Goal: Transaction & Acquisition: Purchase product/service

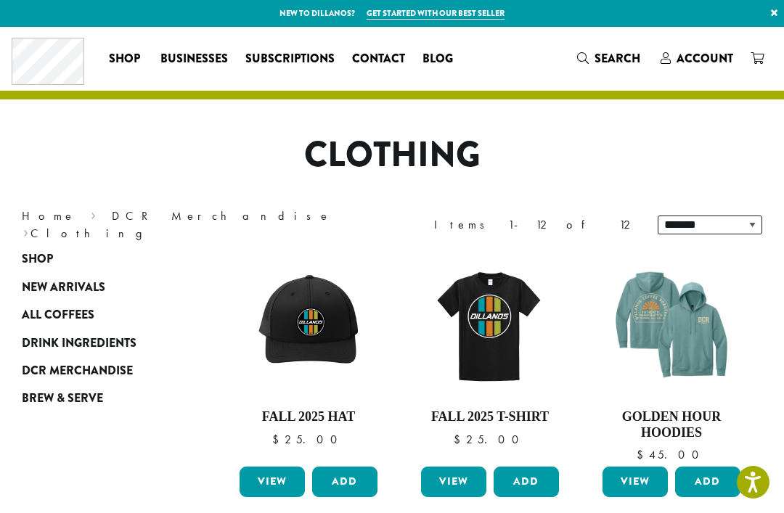
click at [98, 285] on span "New Arrivals" at bounding box center [63, 288] width 83 height 18
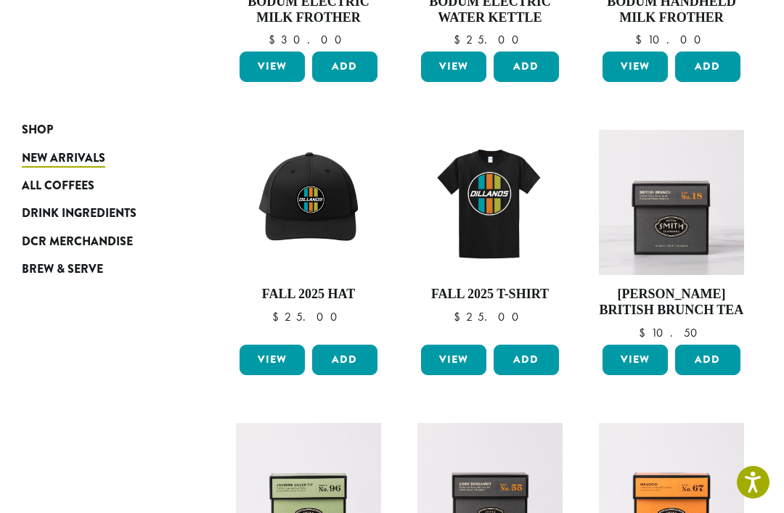
scroll to position [413, 0]
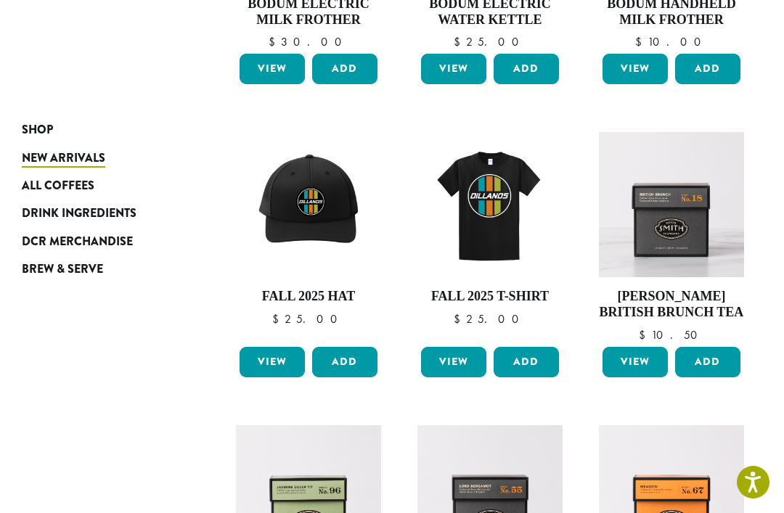
click at [664, 243] on img at bounding box center [671, 204] width 145 height 145
click at [76, 192] on span "All Coffees" at bounding box center [58, 186] width 73 height 18
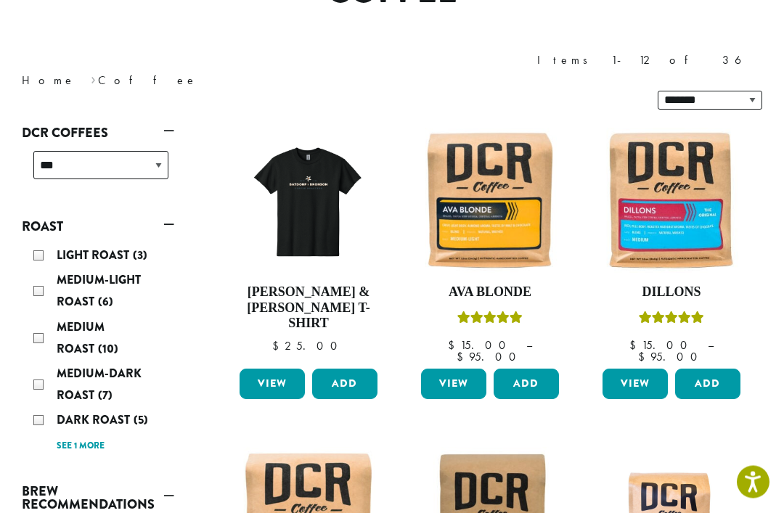
scroll to position [164, 0]
click at [681, 186] on img at bounding box center [671, 200] width 145 height 145
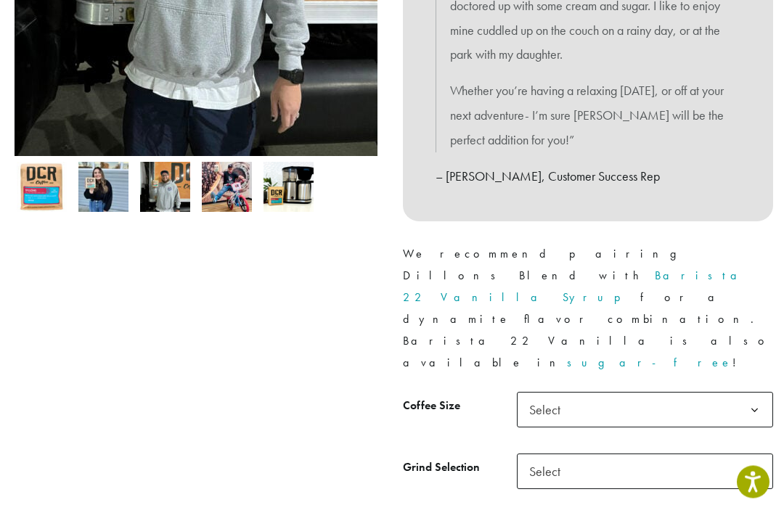
scroll to position [492, 0]
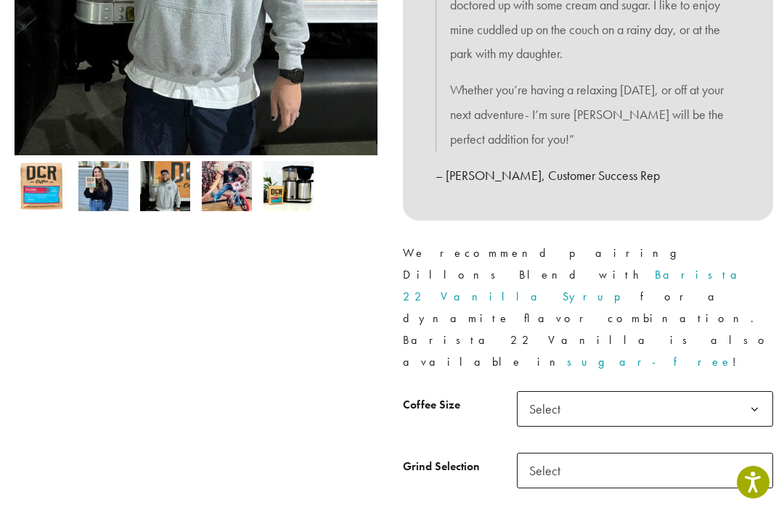
click at [751, 392] on b at bounding box center [755, 410] width 36 height 36
click at [754, 454] on b at bounding box center [755, 472] width 36 height 36
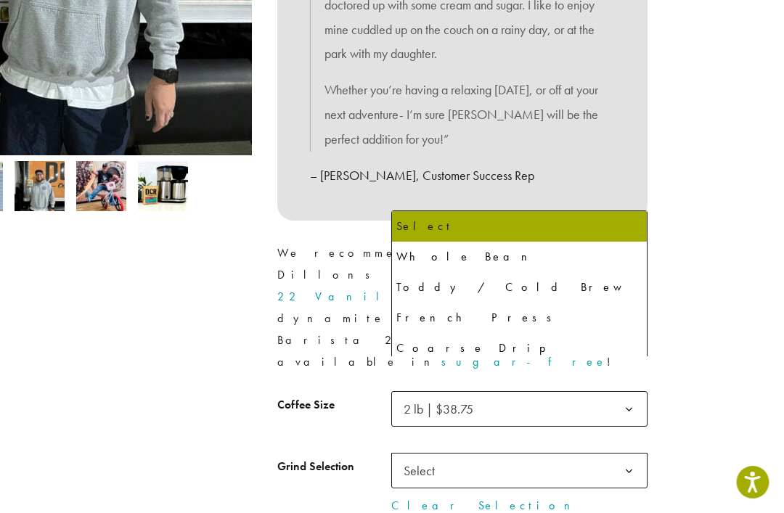
scroll to position [492, 126]
select select "**********"
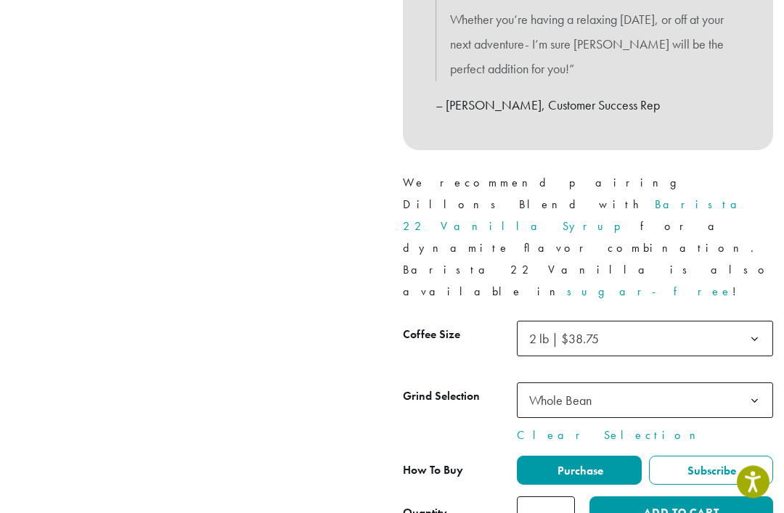
scroll to position [564, 0]
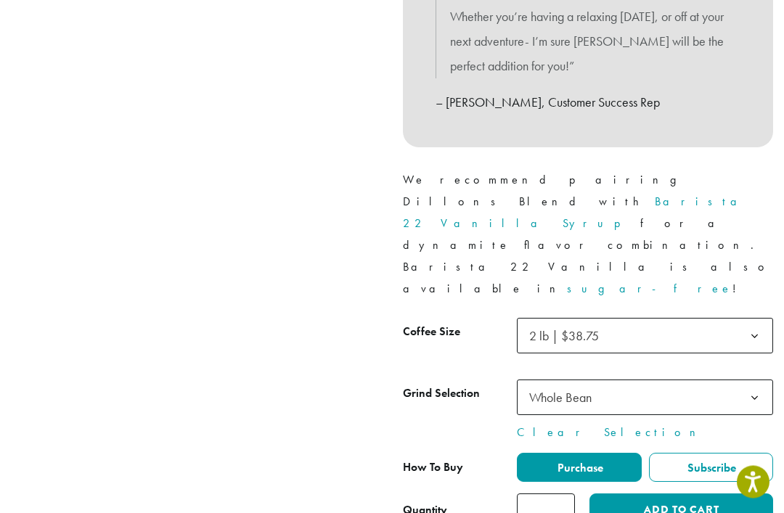
click at [645, 494] on button "Add to cart" at bounding box center [682, 510] width 184 height 33
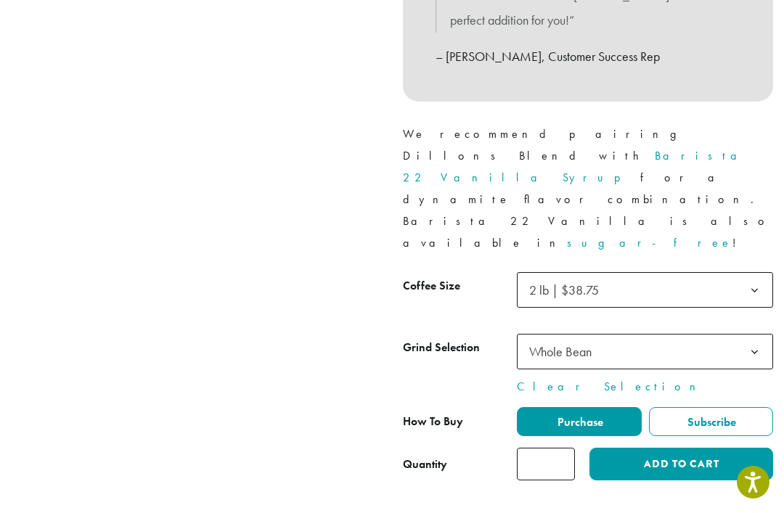
scroll to position [611, 0]
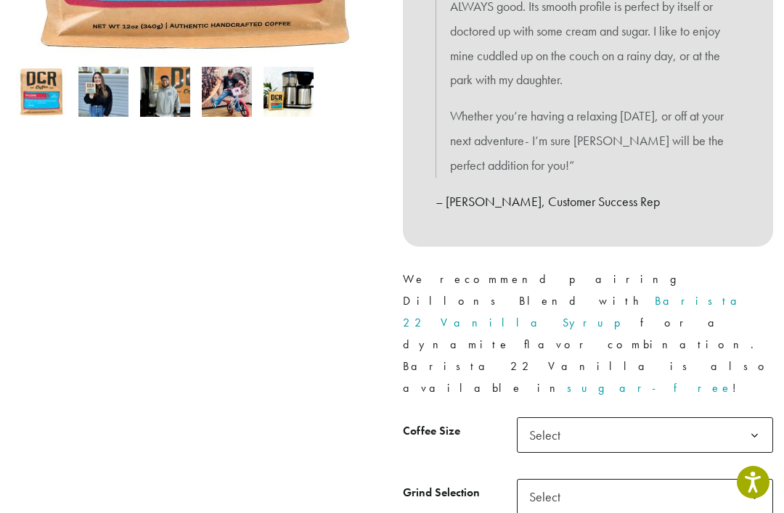
scroll to position [470, 0]
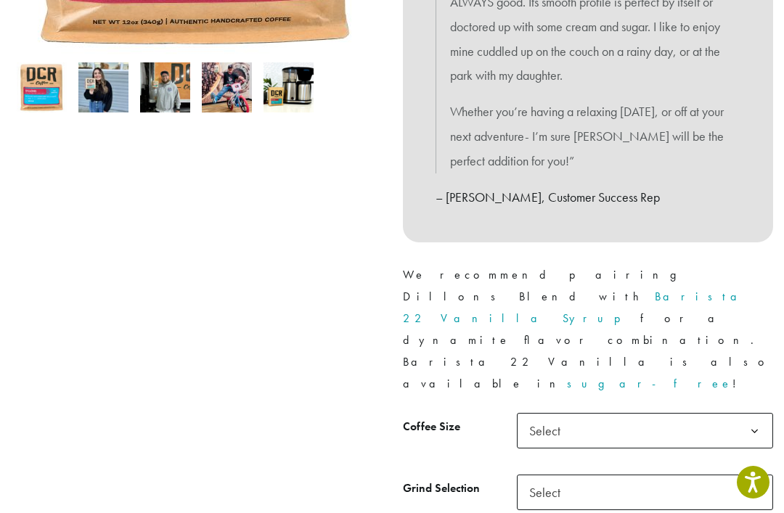
click at [755, 414] on b at bounding box center [755, 432] width 36 height 36
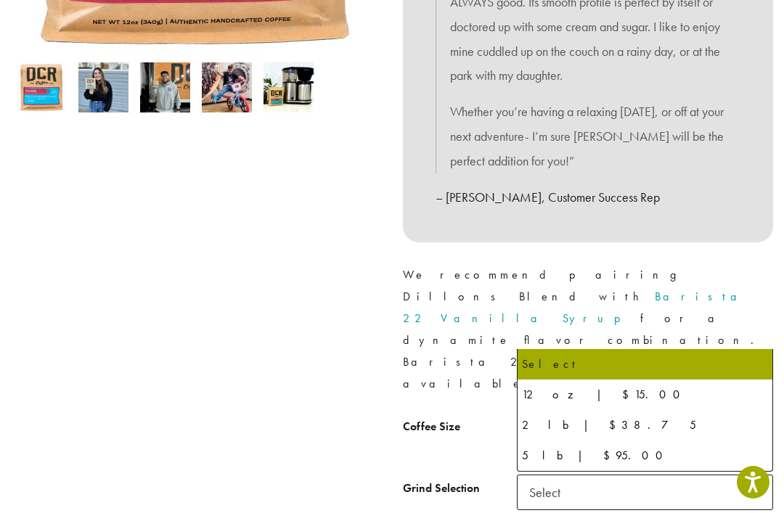
scroll to position [0, 0]
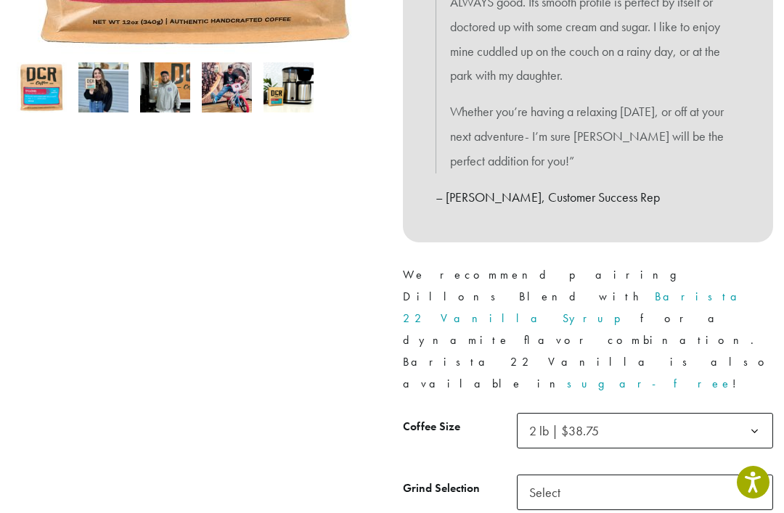
click at [757, 476] on b at bounding box center [755, 494] width 36 height 36
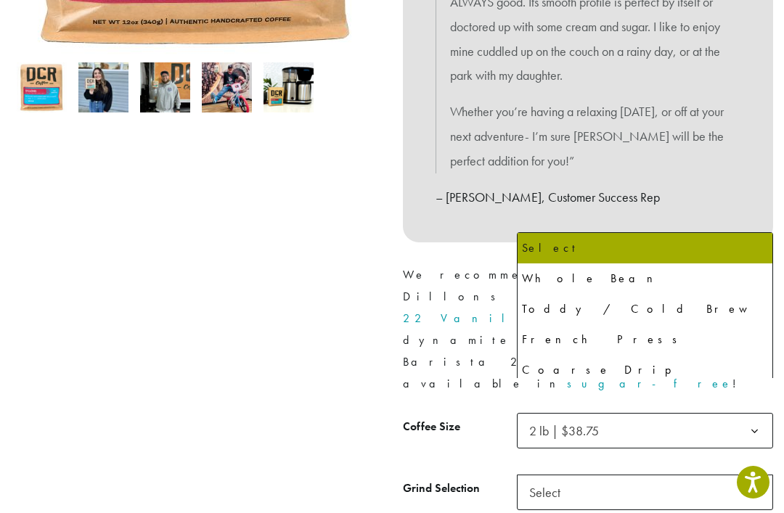
select select "**********"
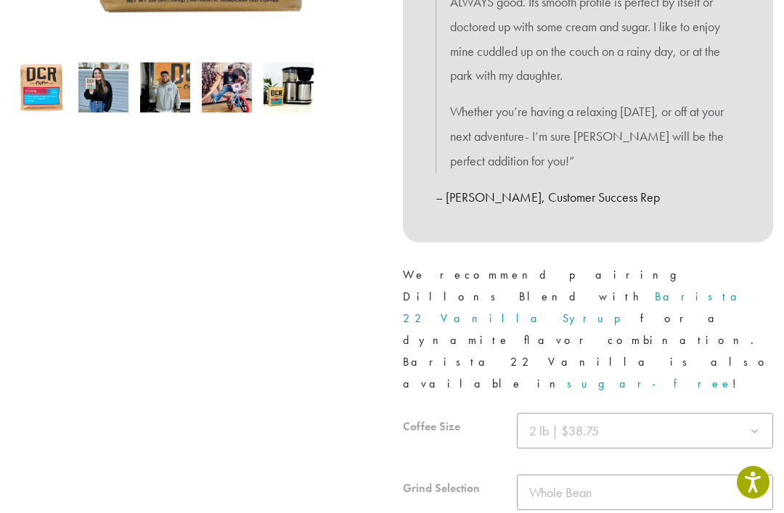
click at [598, 468] on div at bounding box center [588, 517] width 370 height 208
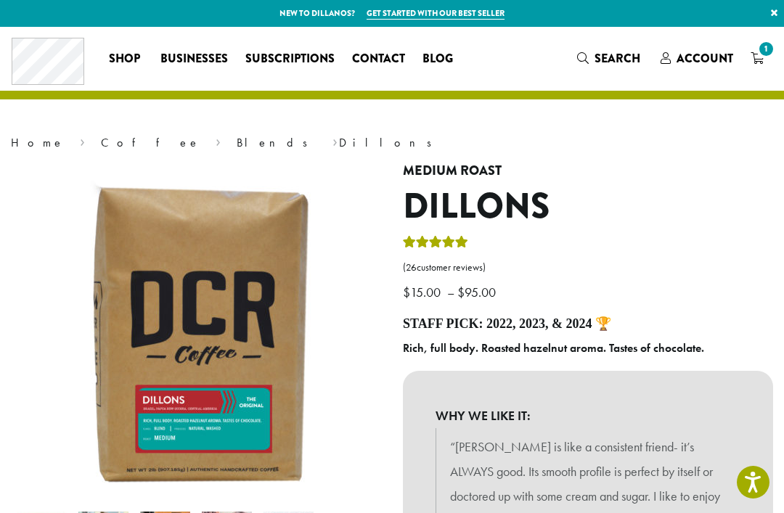
click at [761, 59] on icon "1" at bounding box center [757, 58] width 13 height 12
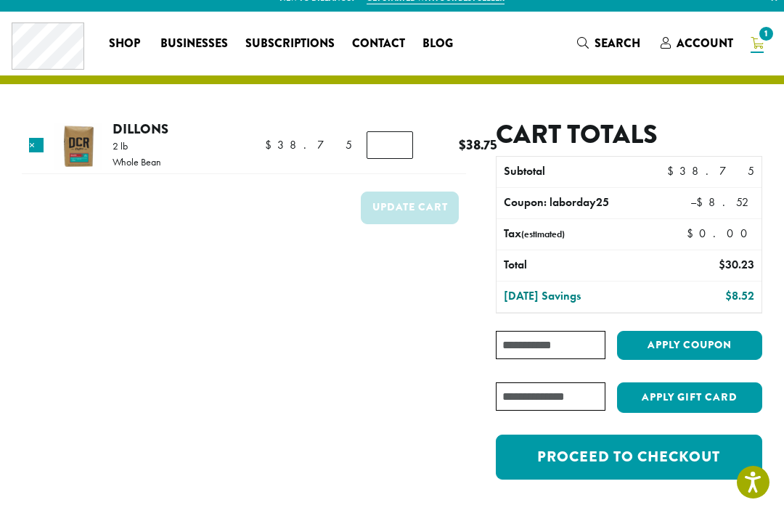
scroll to position [13, 0]
